Goal: Task Accomplishment & Management: Use online tool/utility

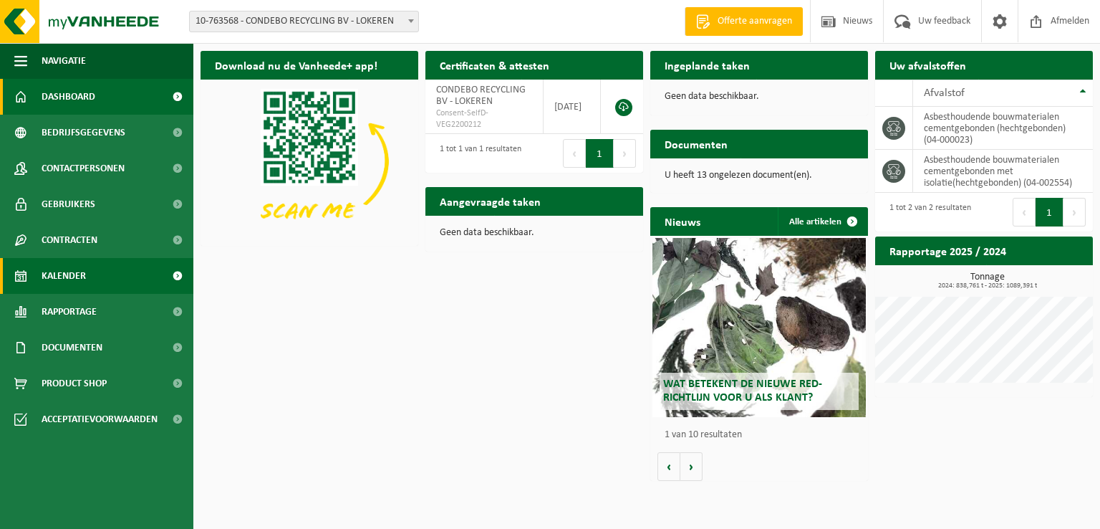
click at [68, 277] on span "Kalender" at bounding box center [64, 276] width 44 height 36
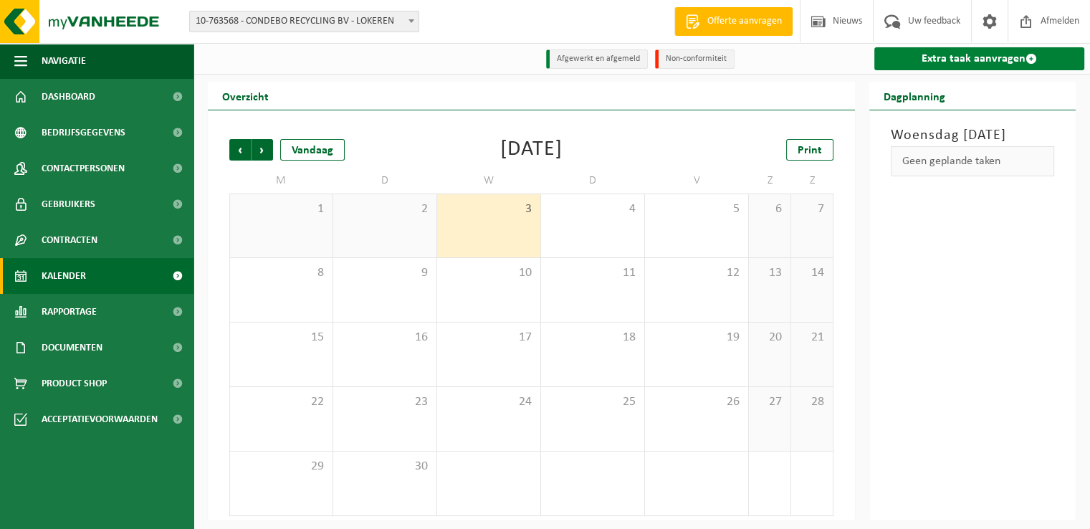
click at [968, 60] on link "Extra taak aanvragen" at bounding box center [979, 58] width 210 height 23
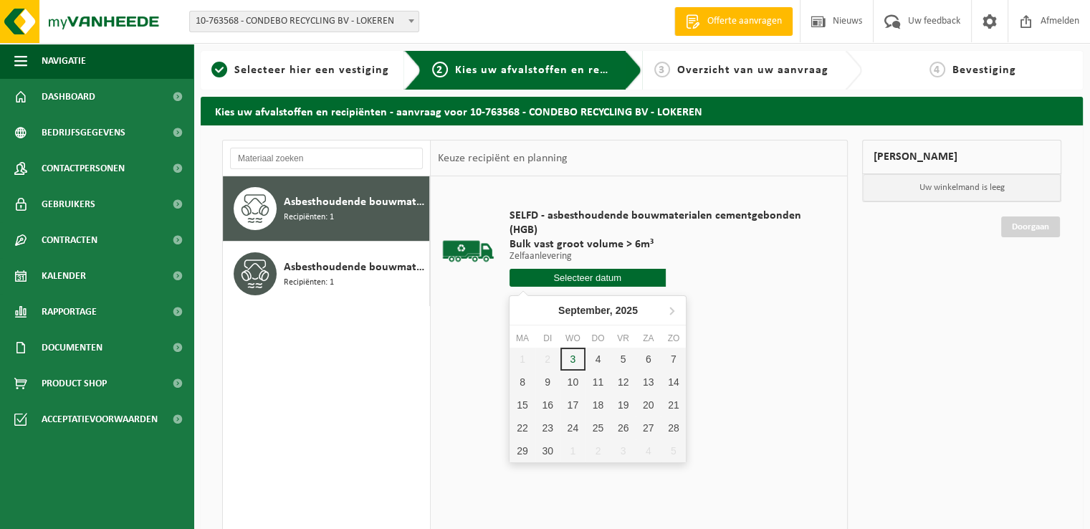
click at [583, 280] on input "text" at bounding box center [587, 278] width 156 height 18
click at [597, 359] on div "4" at bounding box center [597, 358] width 25 height 23
type input "Van 2025-09-04"
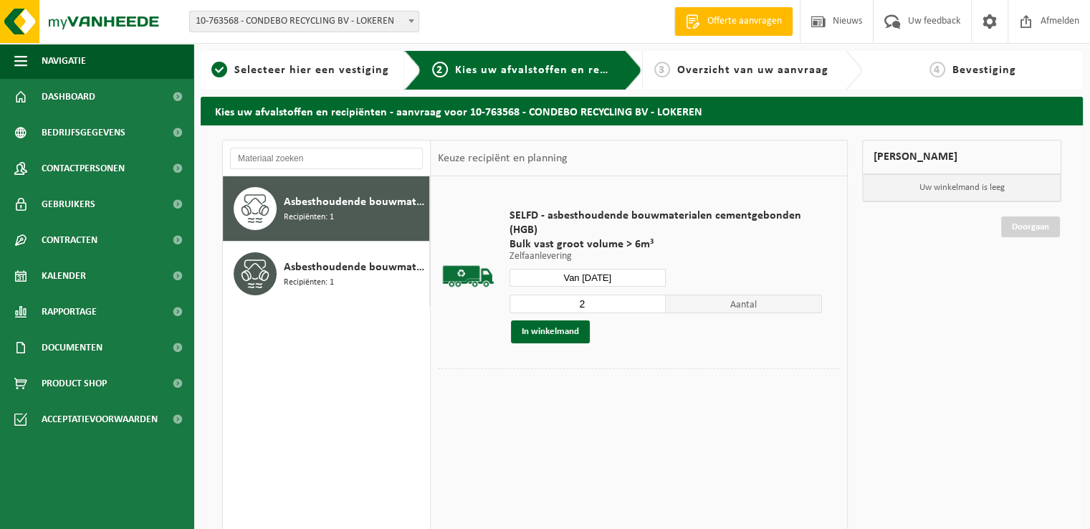
type input "2"
click at [654, 299] on input "2" at bounding box center [587, 303] width 156 height 19
click at [533, 327] on button "In winkelmand" at bounding box center [550, 331] width 79 height 23
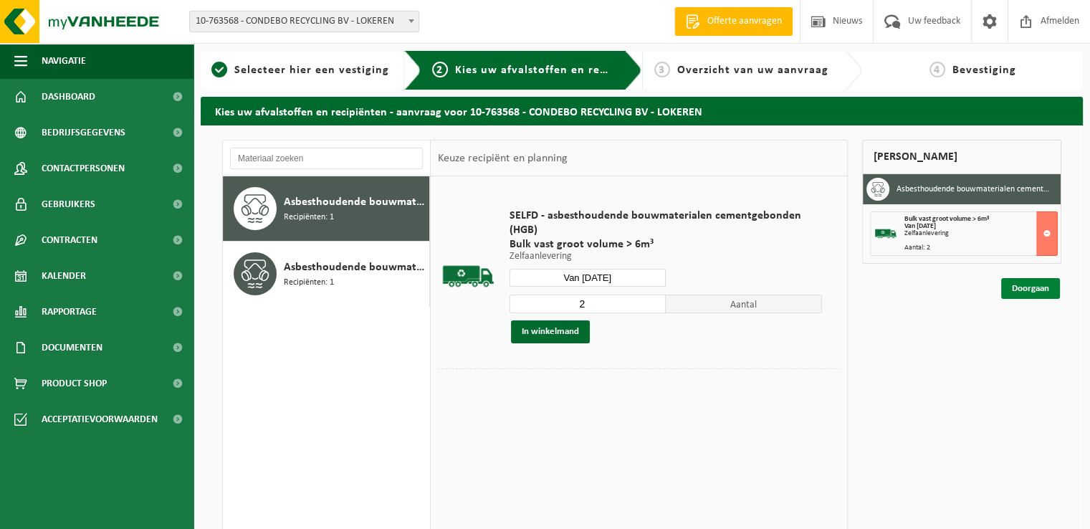
click at [1024, 287] on link "Doorgaan" at bounding box center [1030, 288] width 59 height 21
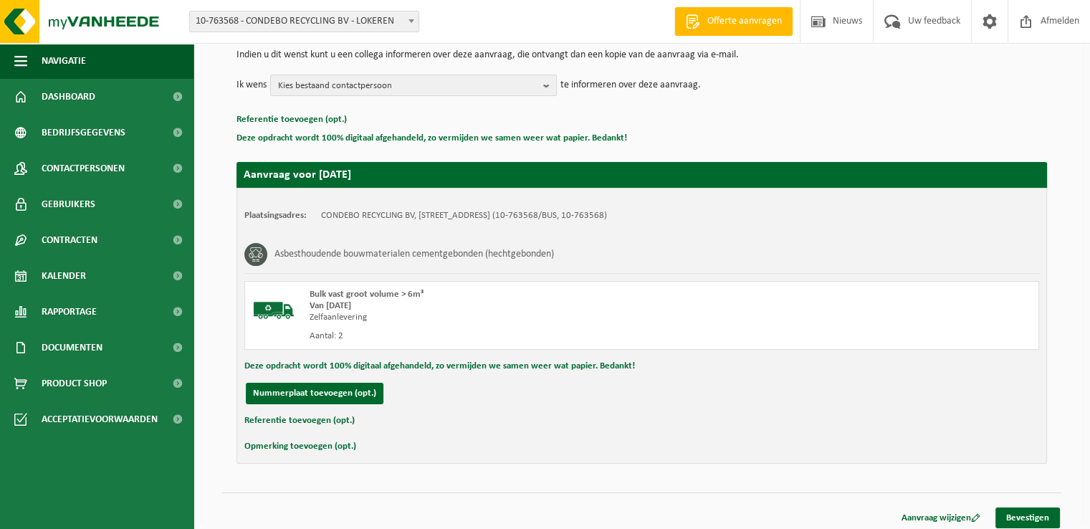
scroll to position [158, 0]
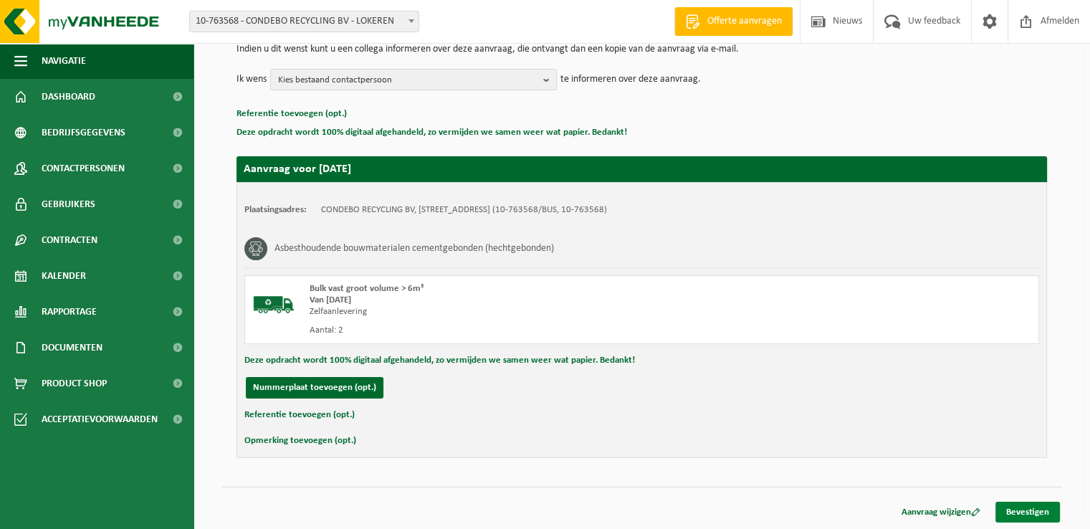
click at [1039, 511] on link "Bevestigen" at bounding box center [1027, 511] width 64 height 21
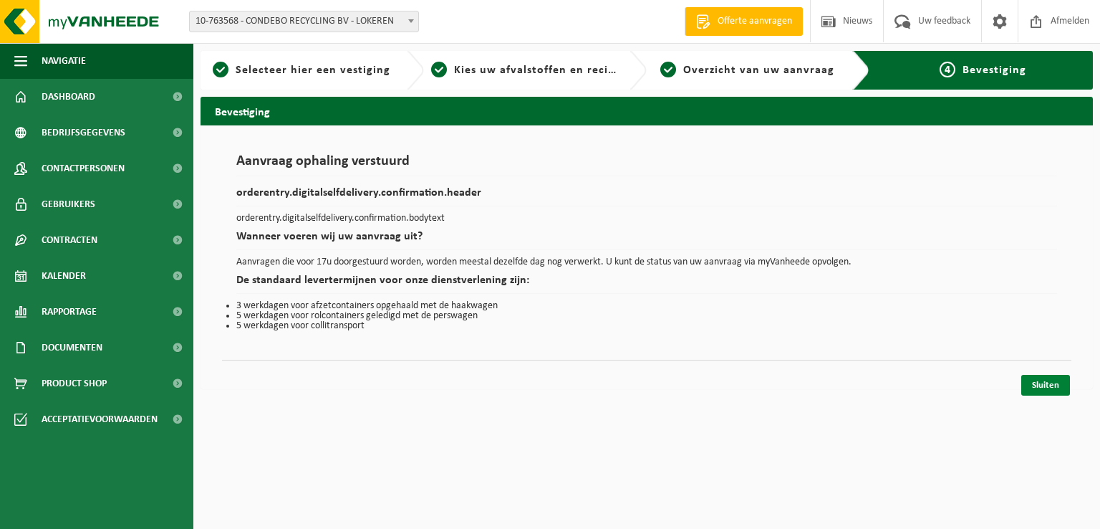
click at [1032, 379] on link "Sluiten" at bounding box center [1046, 385] width 49 height 21
